Goal: Task Accomplishment & Management: Manage account settings

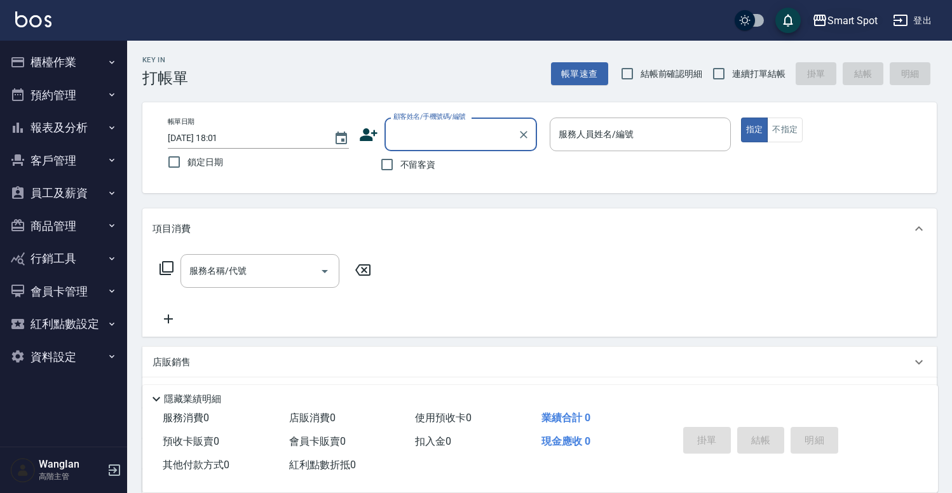
click at [828, 24] on div "Smart Spot" at bounding box center [853, 21] width 51 height 16
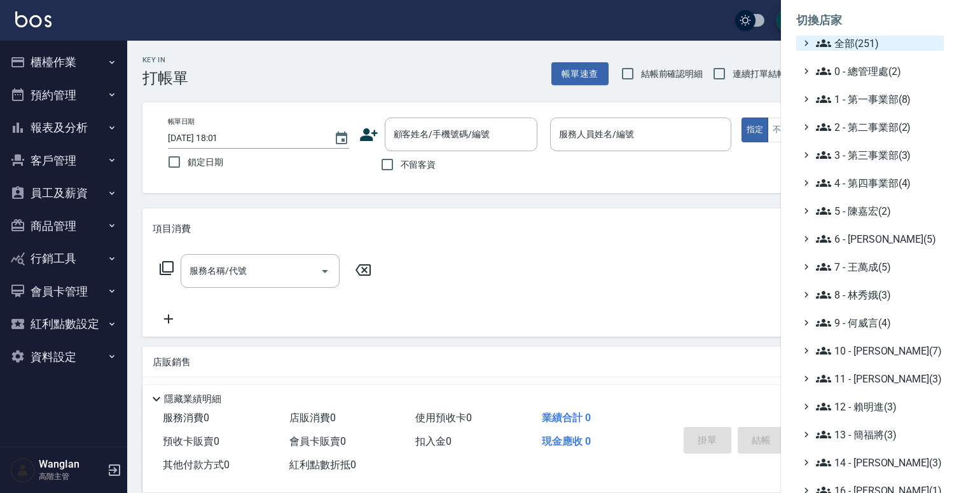
click at [859, 41] on span "全部(251)" at bounding box center [877, 43] width 123 height 15
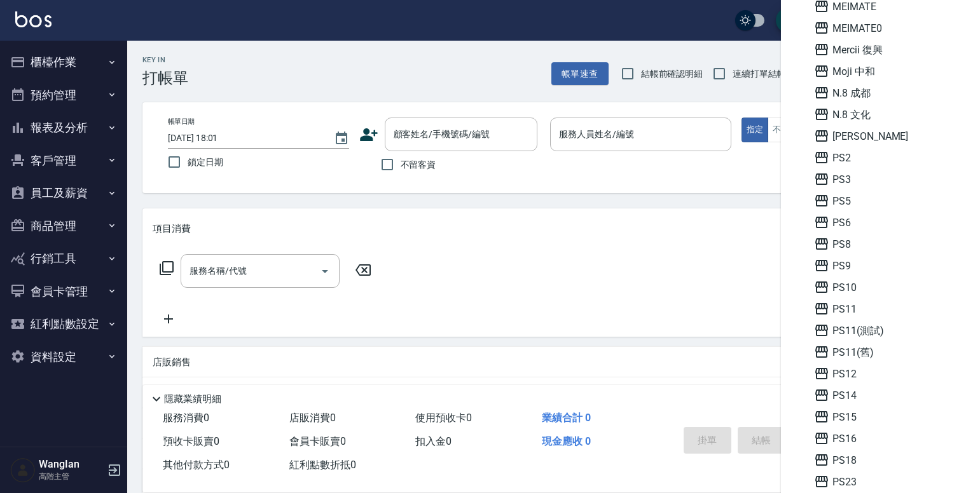
scroll to position [1217, 0]
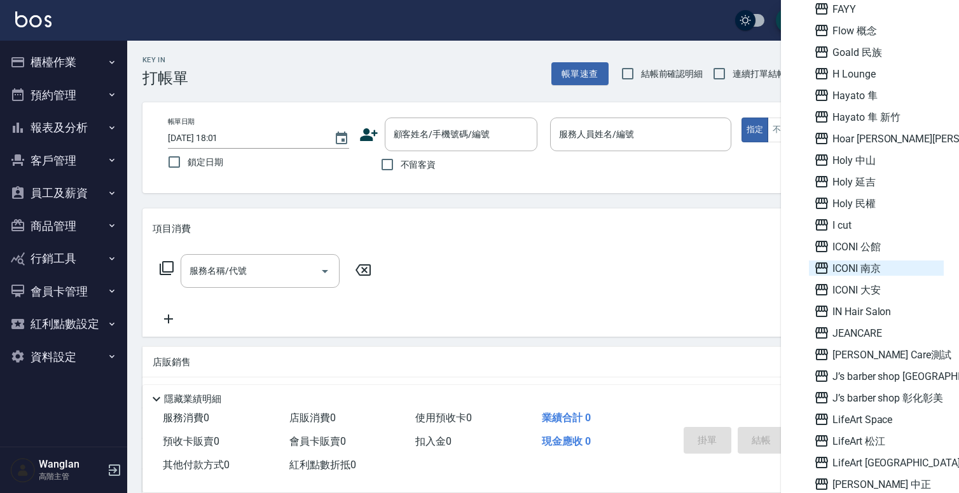
click at [887, 270] on span "ICONI 南京" at bounding box center [876, 268] width 125 height 15
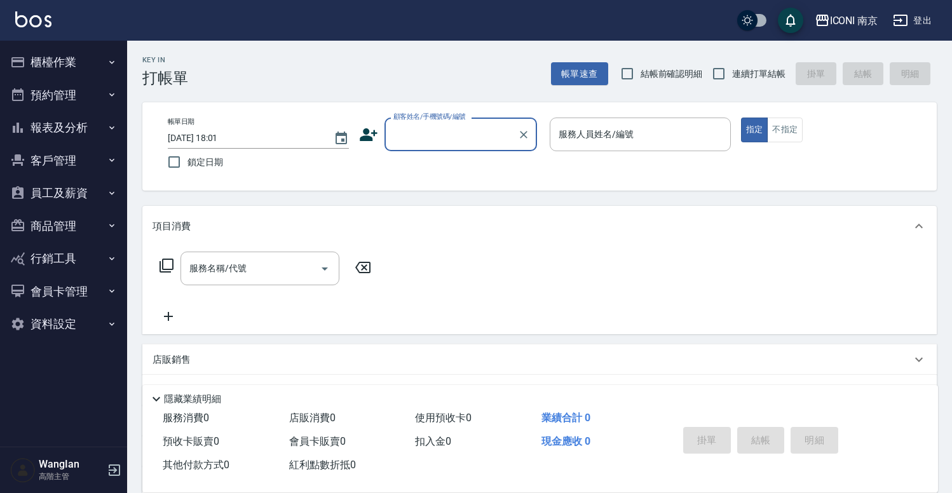
click at [71, 201] on button "員工及薪資" at bounding box center [63, 193] width 117 height 33
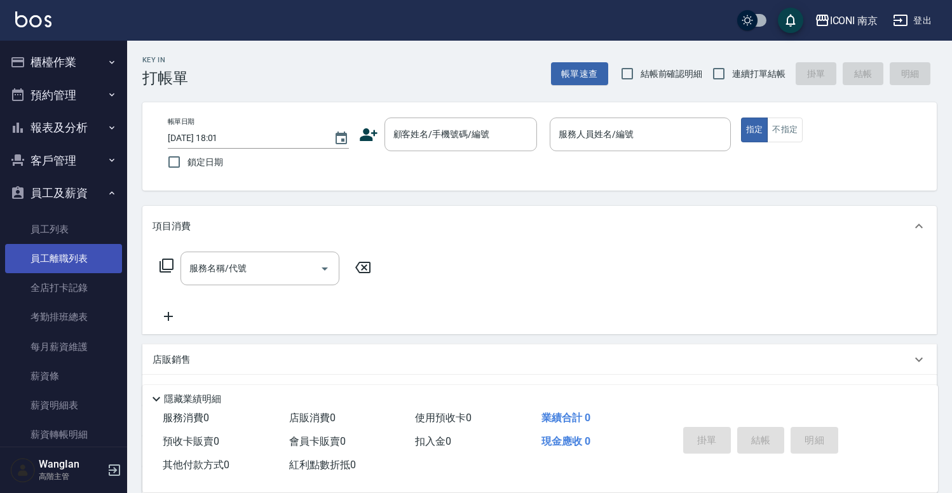
click at [73, 244] on link "員工離職列表" at bounding box center [63, 258] width 117 height 29
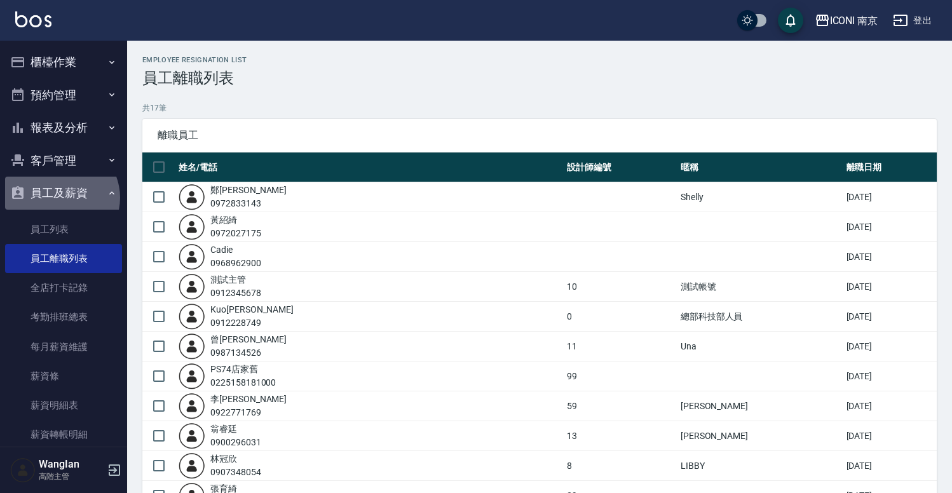
click at [60, 198] on button "員工及薪資" at bounding box center [63, 193] width 117 height 33
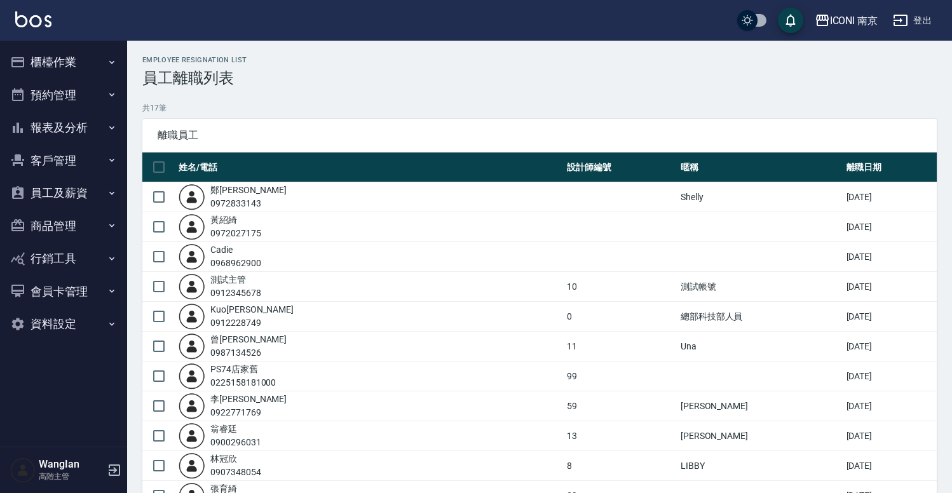
click at [51, 217] on button "商品管理" at bounding box center [63, 226] width 117 height 33
click at [55, 221] on button "商品管理" at bounding box center [63, 226] width 117 height 33
click at [57, 320] on button "資料設定" at bounding box center [63, 324] width 117 height 33
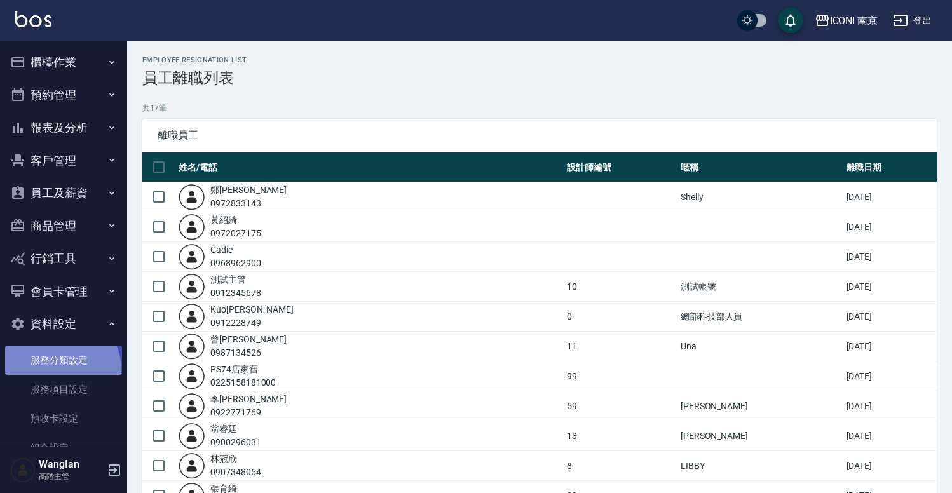
click at [57, 370] on link "服務分類設定" at bounding box center [63, 360] width 117 height 29
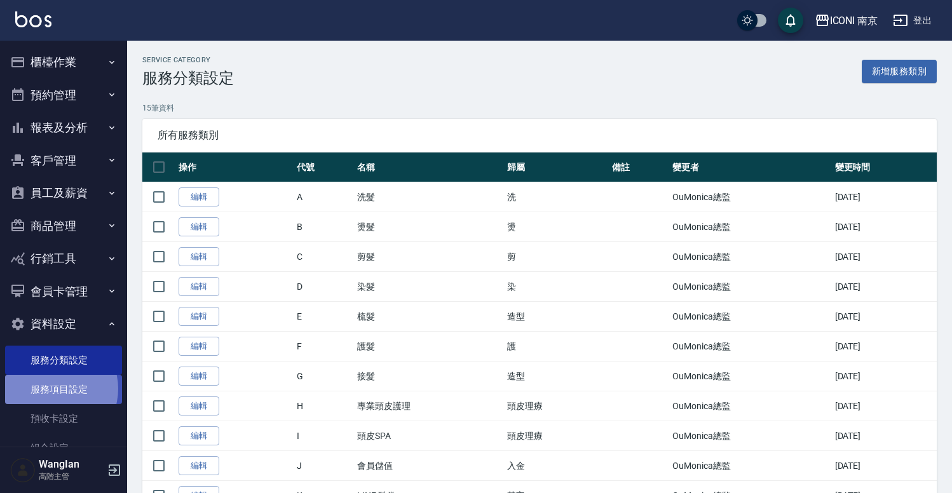
click at [52, 389] on link "服務項目設定" at bounding box center [63, 389] width 117 height 29
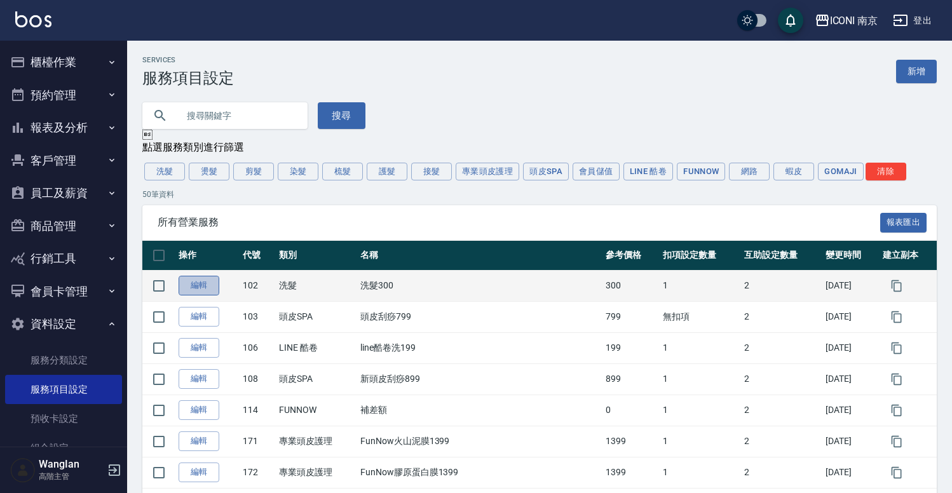
click at [194, 289] on link "編輯" at bounding box center [199, 286] width 41 height 20
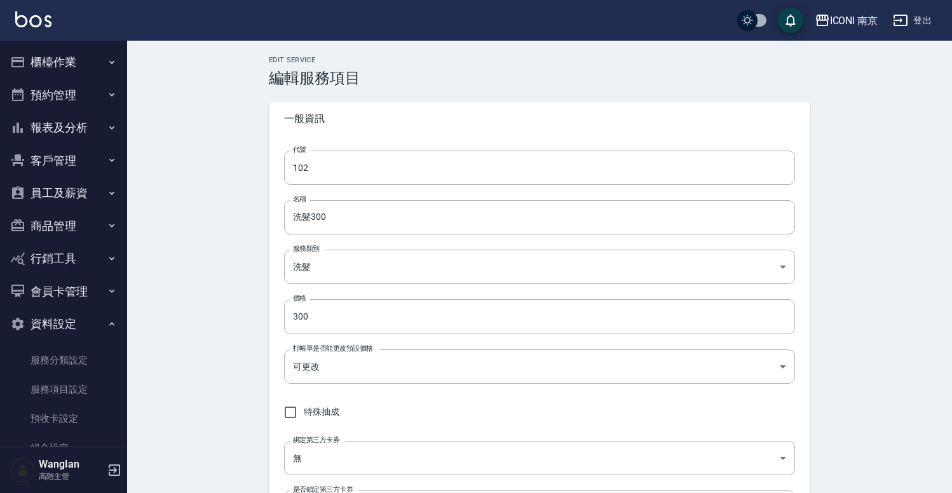
type input "102"
type input "洗髮300"
type input "ac0fbe9d-614d-4afd-a5eb-67b25c79b269"
type input "300"
type input "FALSE"
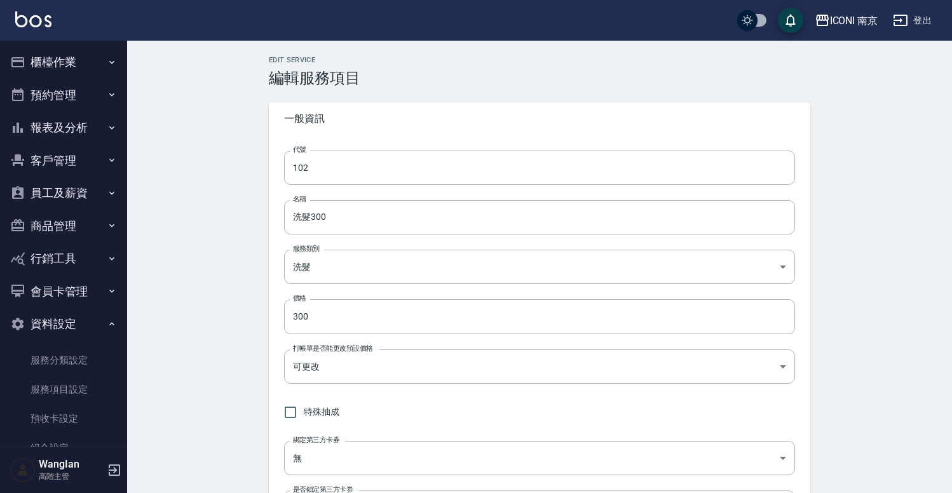
type input "none"
type input "UNSET"
type input "洗"
type input "1"
type input "點數"
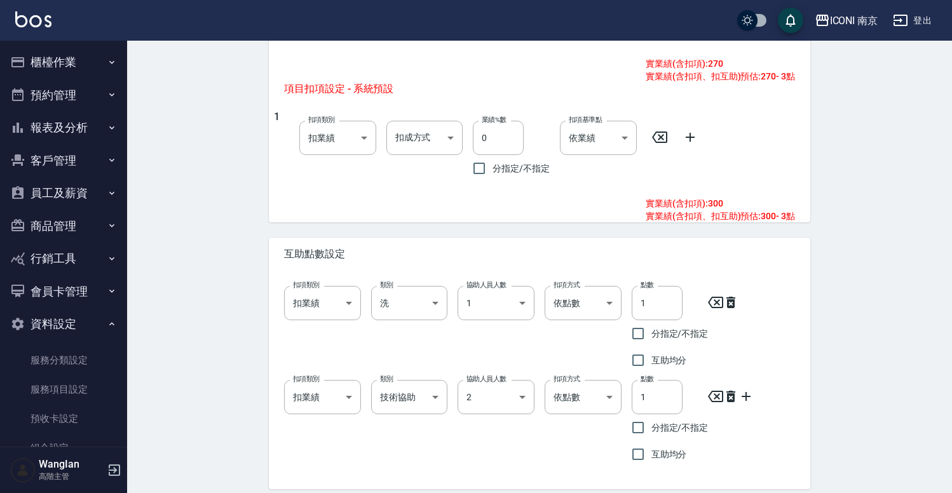
scroll to position [688, 0]
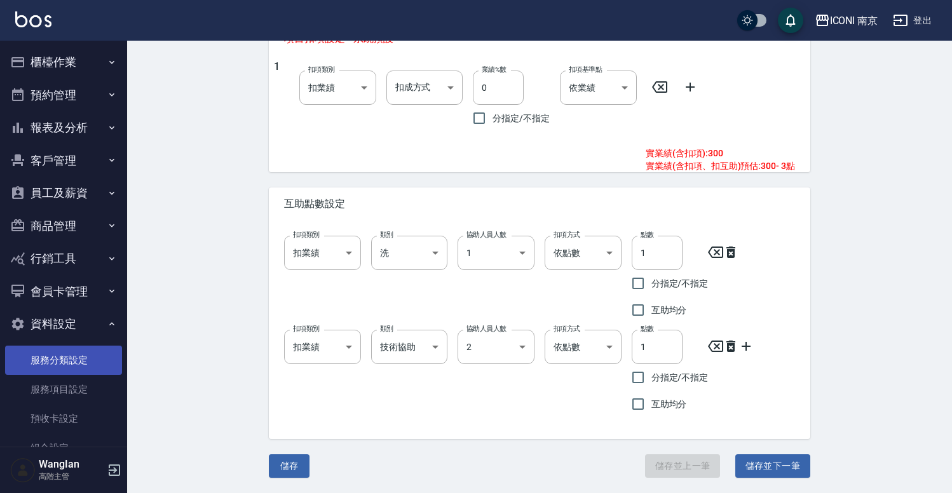
drag, startPoint x: 84, startPoint y: 357, endPoint x: 80, endPoint y: 368, distance: 12.1
click at [84, 357] on link "服務分類設定" at bounding box center [63, 360] width 117 height 29
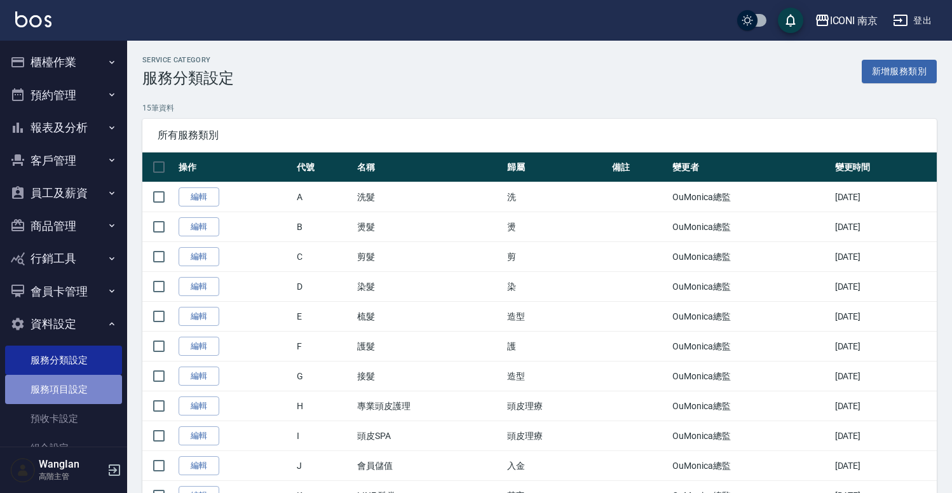
click at [74, 380] on link "服務項目設定" at bounding box center [63, 389] width 117 height 29
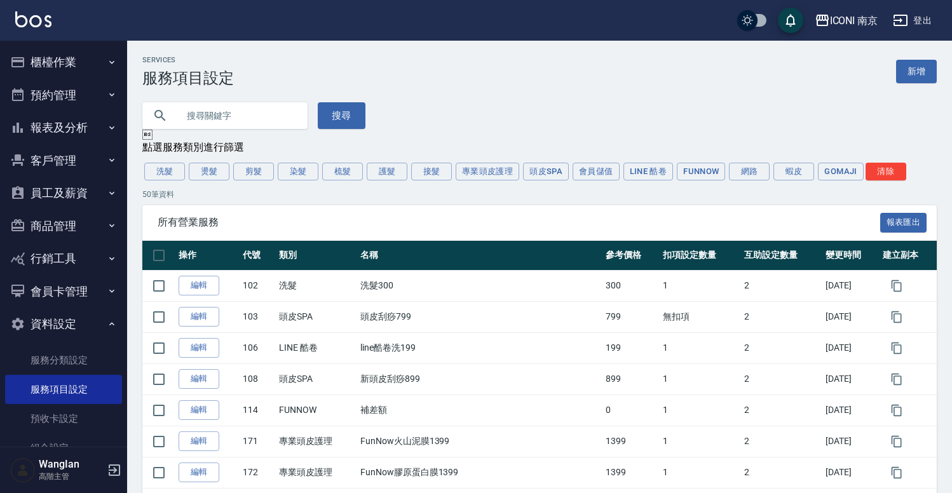
click at [796, 193] on p "50 筆資料" at bounding box center [539, 194] width 795 height 11
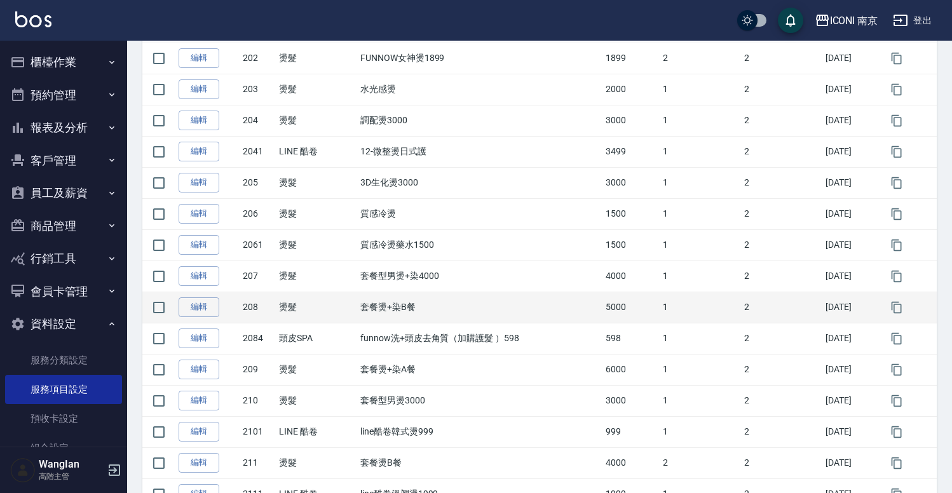
scroll to position [509, 0]
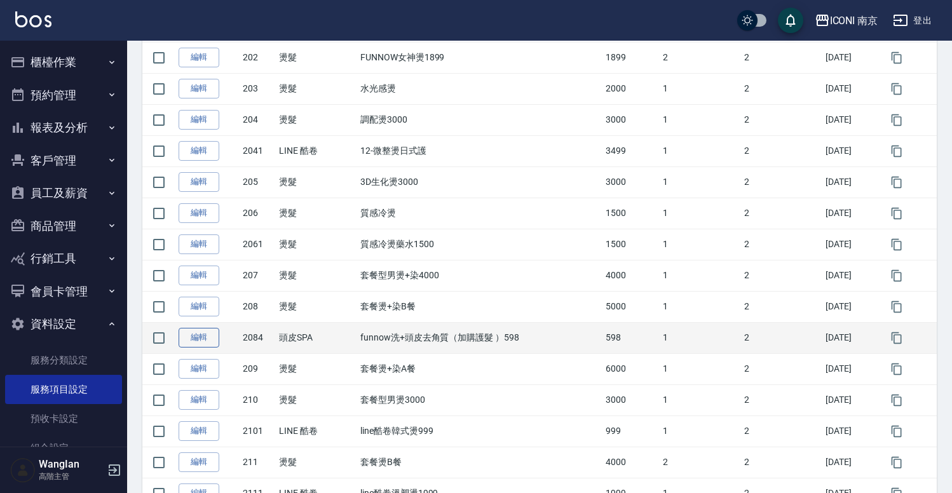
click at [186, 337] on link "編輯" at bounding box center [199, 338] width 41 height 20
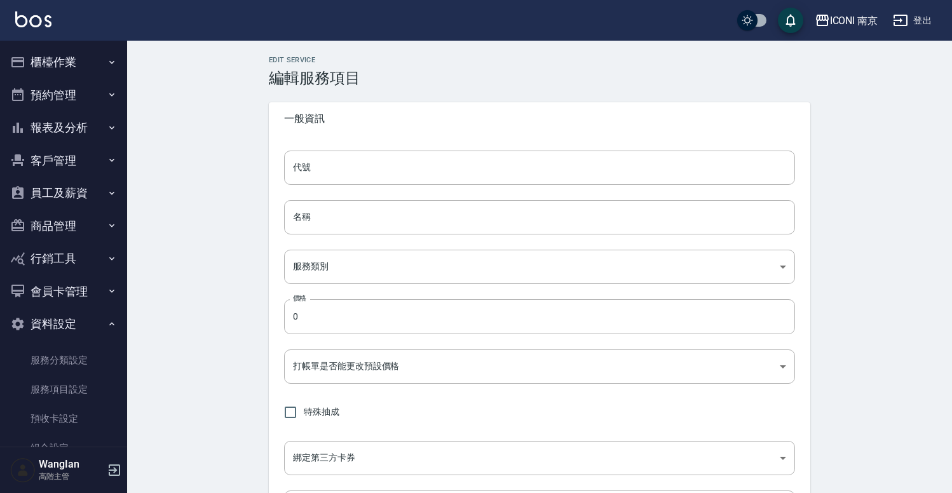
type input "2084"
type input "funnow洗+頭皮去角質（加購護髮 ）598"
type input "3b6a9851-175e-40e7-a60f-e70ee73a3197"
type input "598"
type input "FALSE"
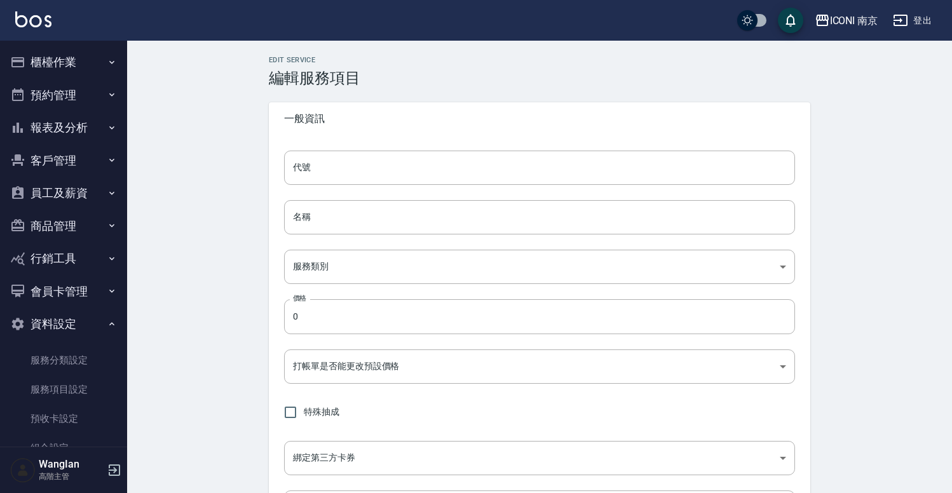
type input "none"
type input "UNSET"
type input "洗"
type input "1"
type input "點數"
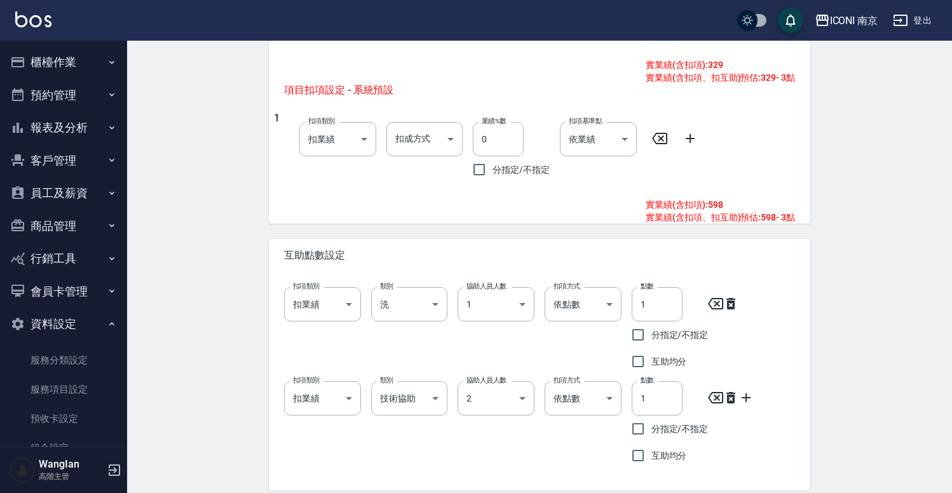
scroll to position [688, 0]
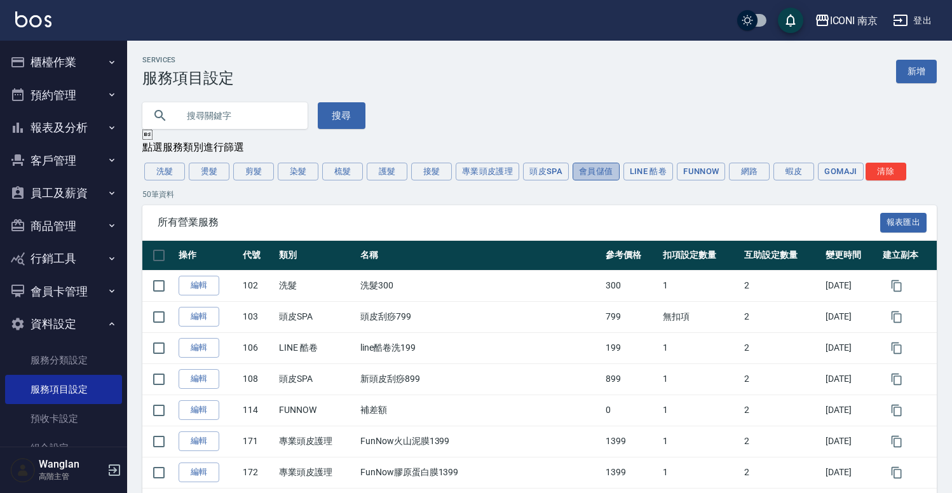
click at [592, 177] on button "會員儲值" at bounding box center [596, 172] width 47 height 18
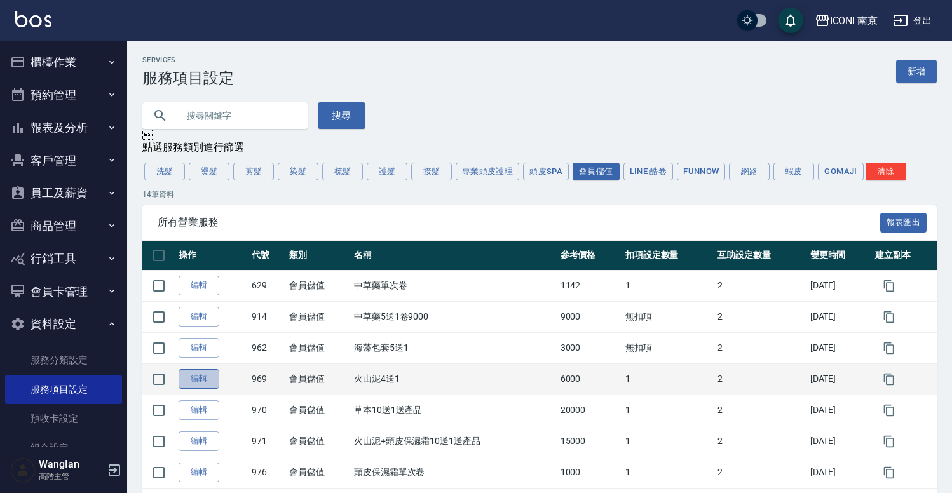
click at [189, 386] on link "編輯" at bounding box center [199, 379] width 41 height 20
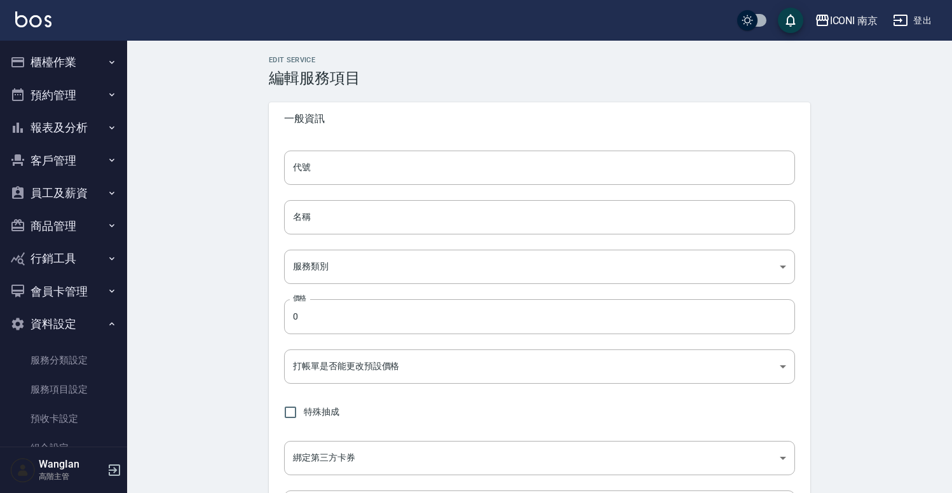
type input "969"
type input "火山泥4送1"
type input "60b52c0a-0573-42e5-b57a-401a1732a49e"
type input "6000"
type input "FALSE"
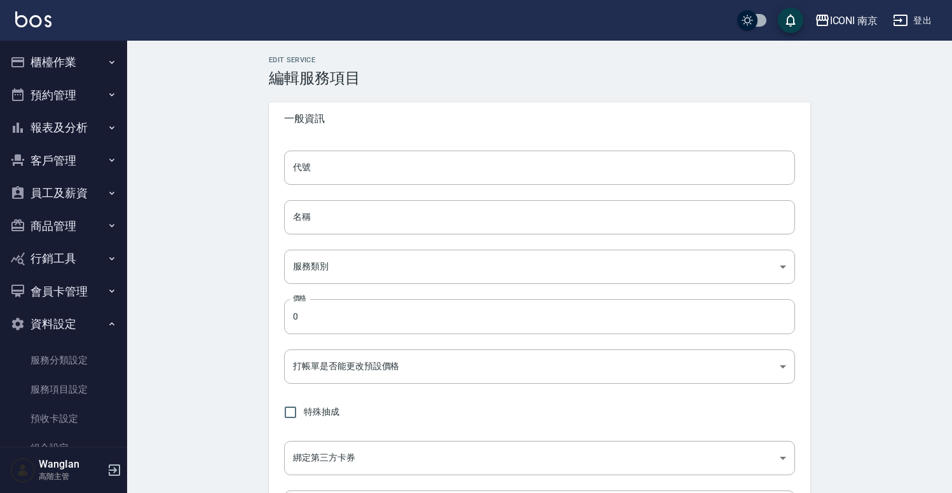
type input "none"
type input "UNSET"
type input "洗"
type input "1"
type input "點數"
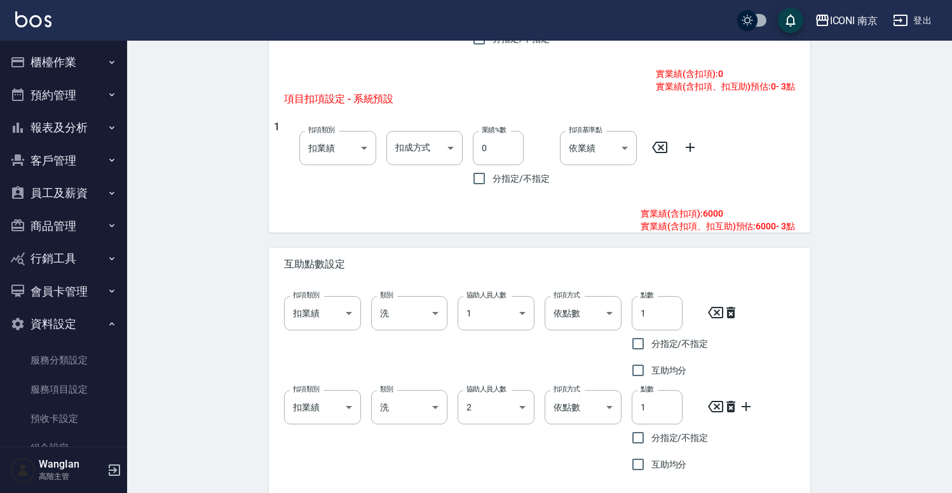
scroll to position [688, 0]
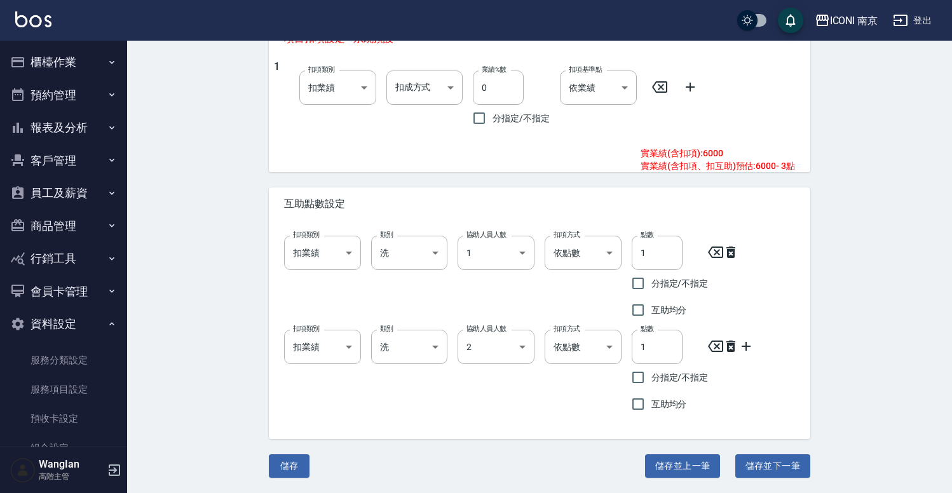
click at [66, 191] on button "員工及薪資" at bounding box center [63, 193] width 117 height 33
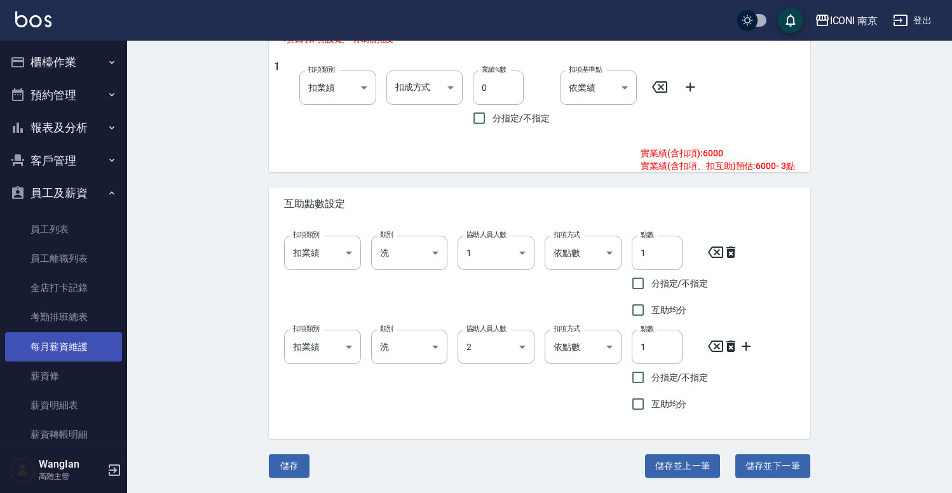
click at [78, 352] on link "每月薪資維護" at bounding box center [63, 346] width 117 height 29
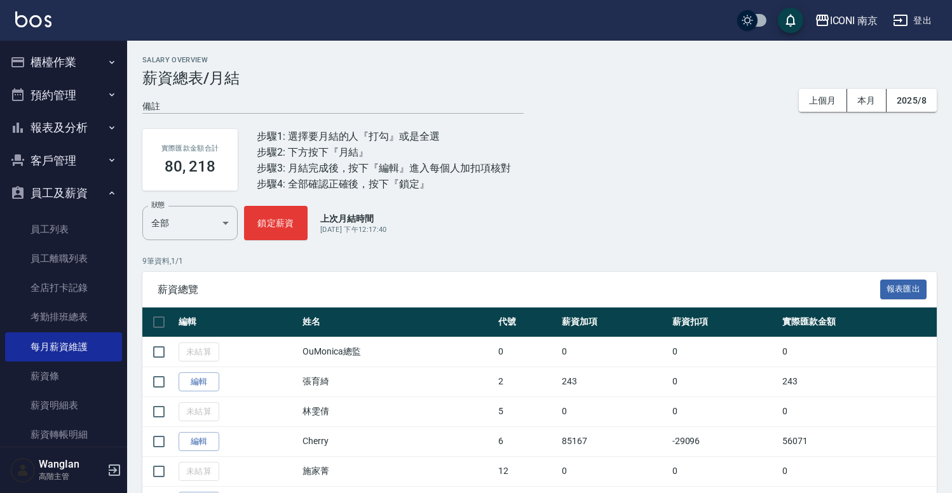
click at [466, 72] on h3 "薪資總表/月結" at bounding box center [539, 78] width 795 height 18
click at [491, 201] on div "實際匯款金額合計 80, 218 步驟1: 選擇要月結的人『打勾』或是全選 步驟2: 下方按下『月結』 步驟3: 月結完成後，按下『編輯』進入每個人加扣項核對…" at bounding box center [539, 160] width 795 height 92
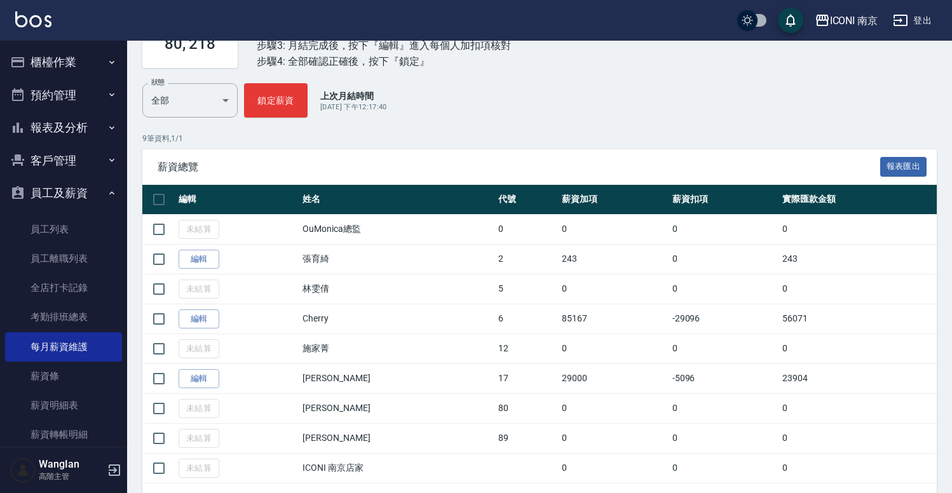
scroll to position [154, 0]
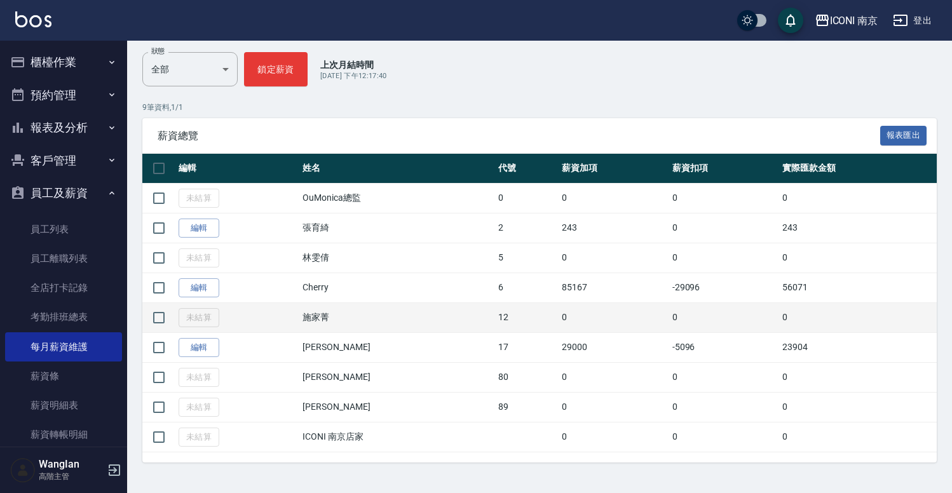
click at [413, 324] on td "施家菁" at bounding box center [396, 318] width 195 height 30
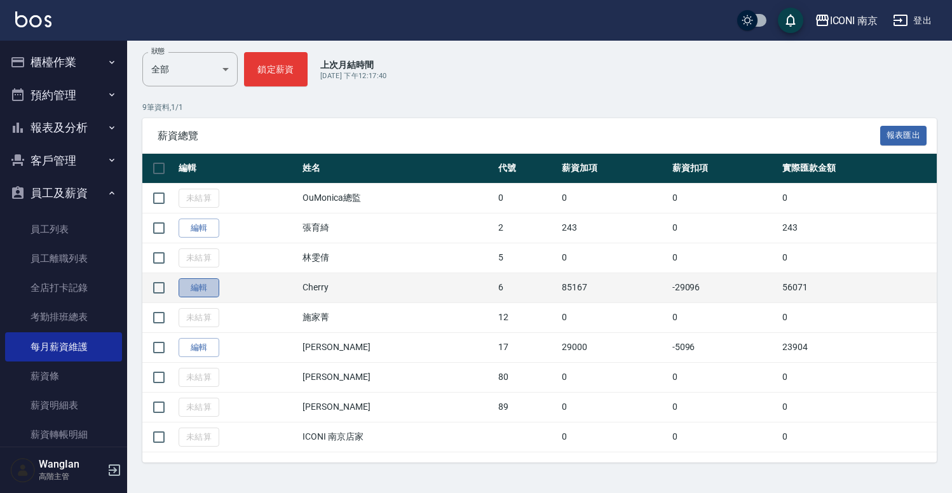
click at [197, 295] on link "編輯" at bounding box center [199, 288] width 41 height 20
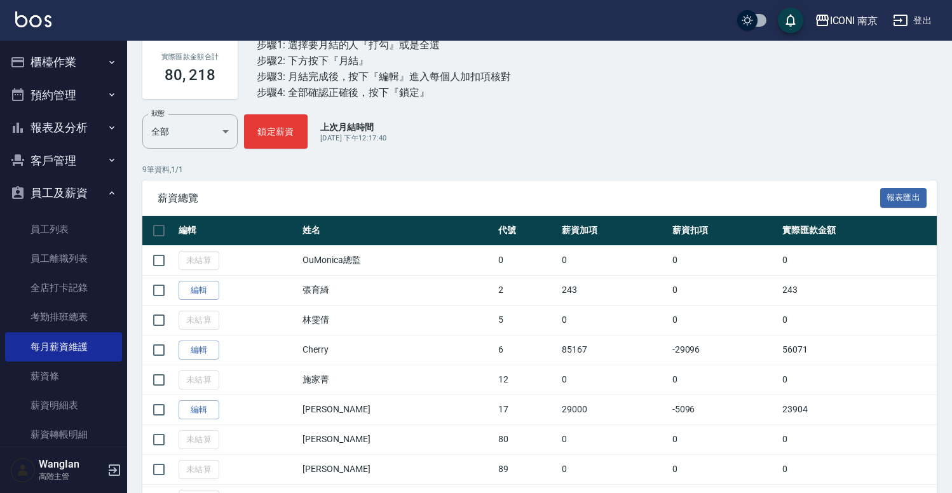
scroll to position [154, 0]
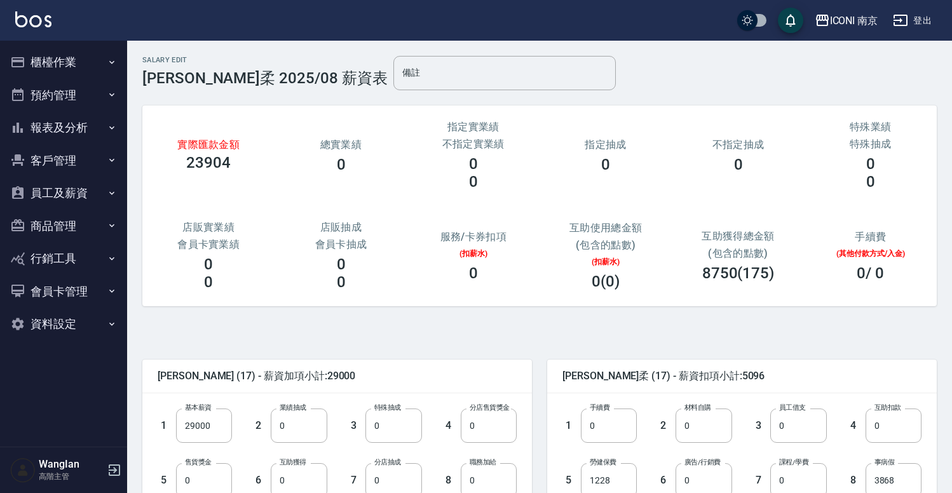
click at [308, 146] on h3 "總實業績" at bounding box center [341, 145] width 102 height 12
